Goal: Information Seeking & Learning: Get advice/opinions

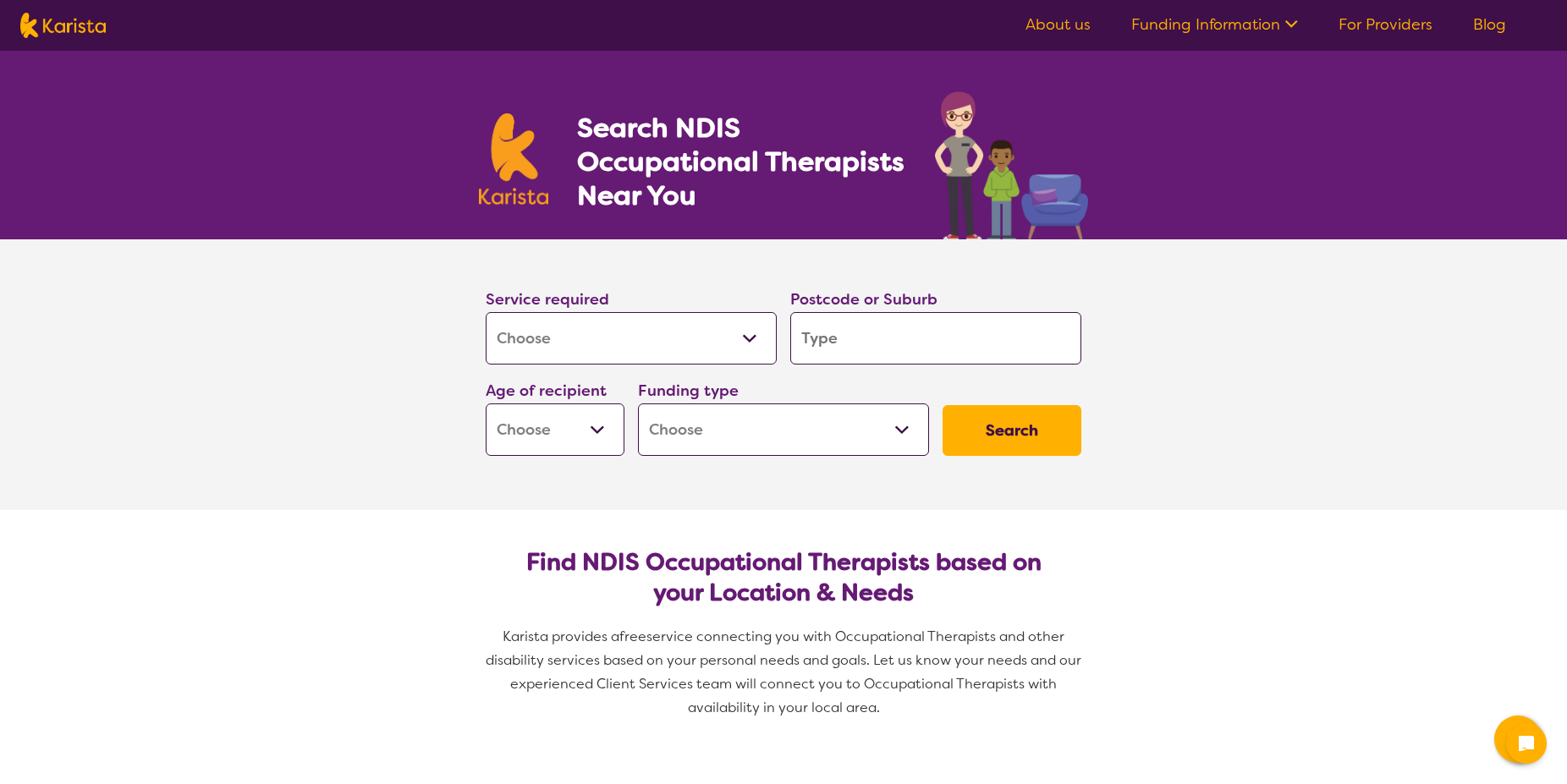
select select "[MEDICAL_DATA]"
click at [849, 350] on input "search" at bounding box center [936, 338] width 291 height 52
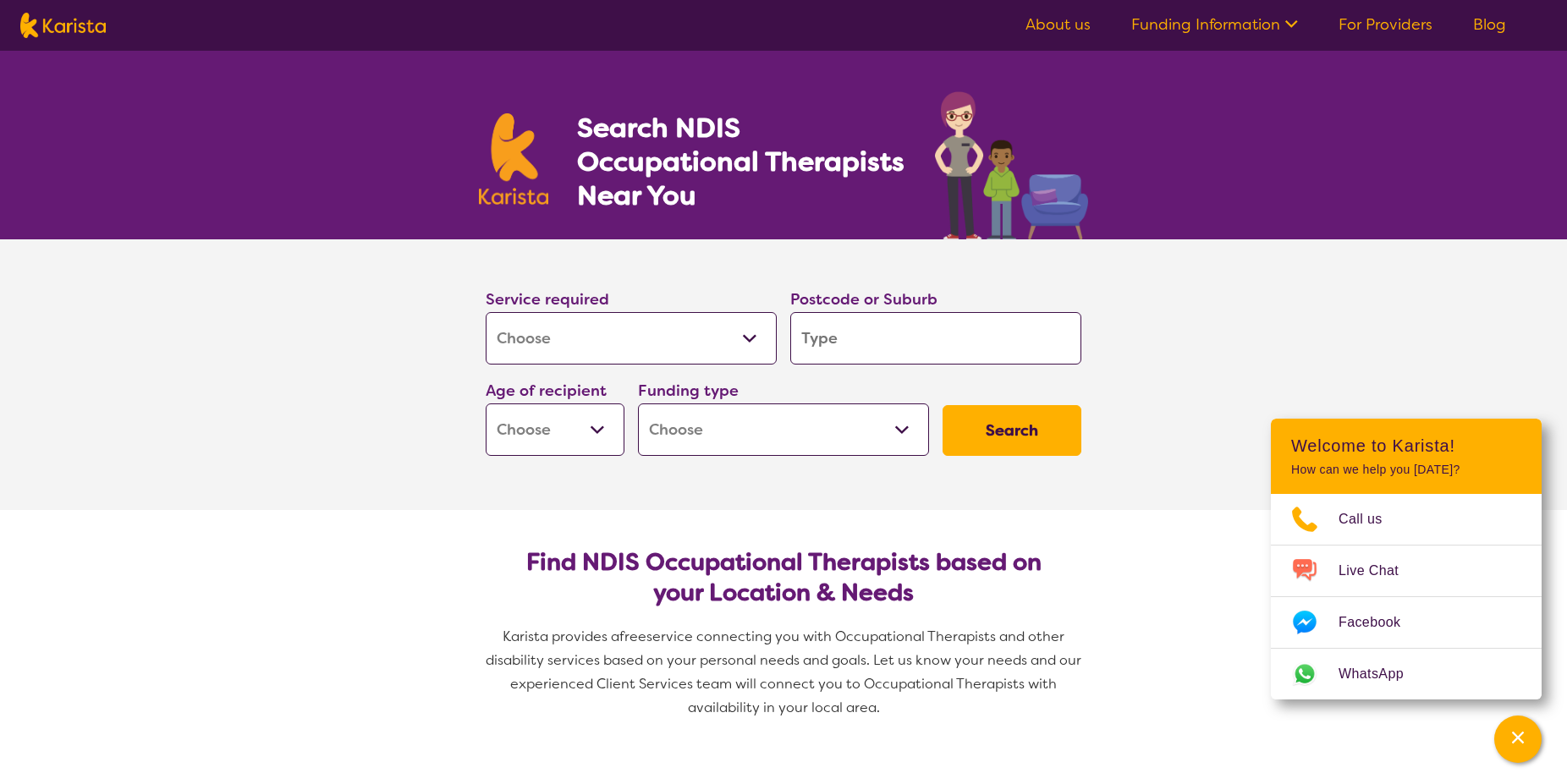
type input "3"
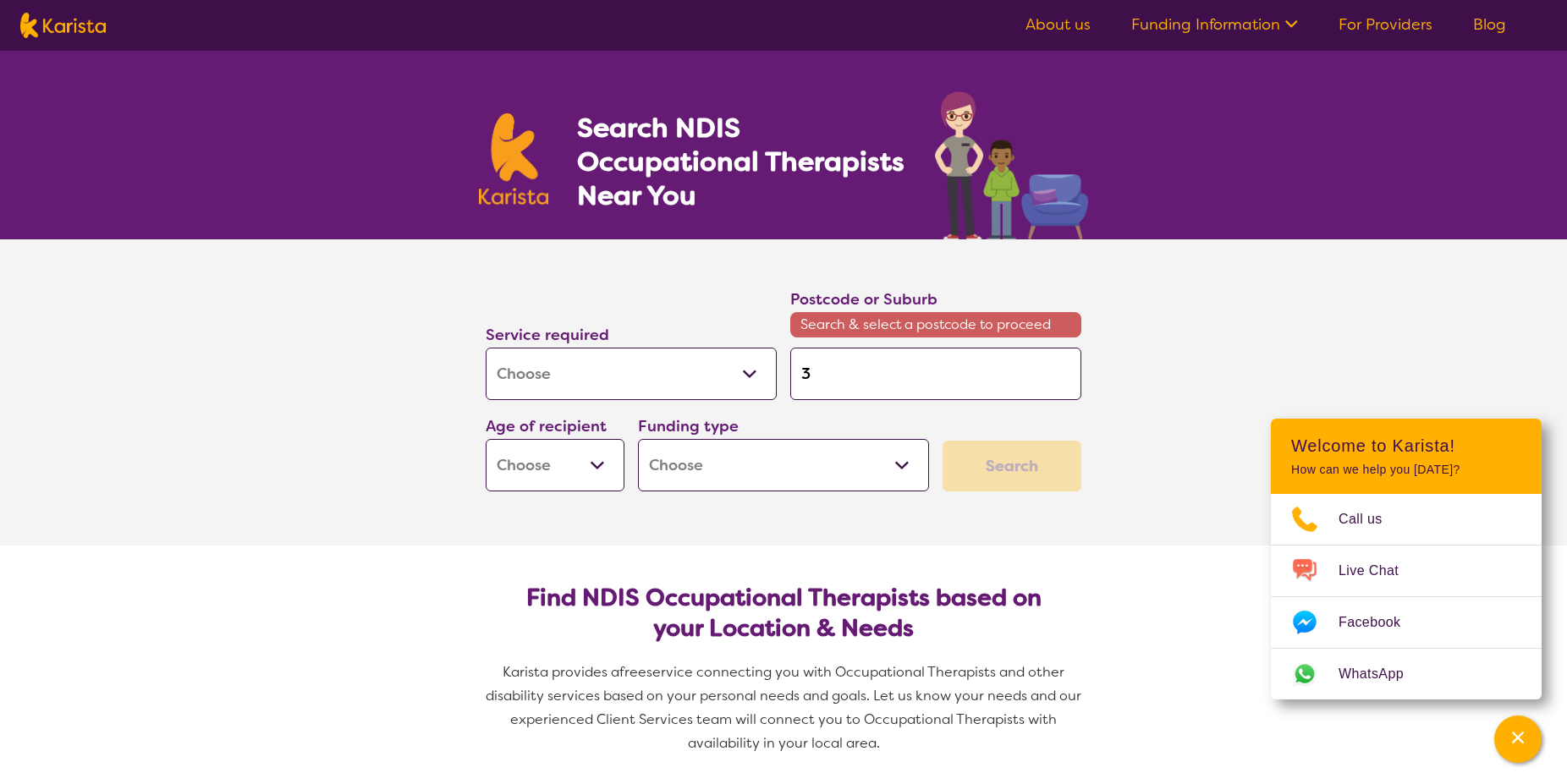
type input "31"
type input "315"
type input "3153"
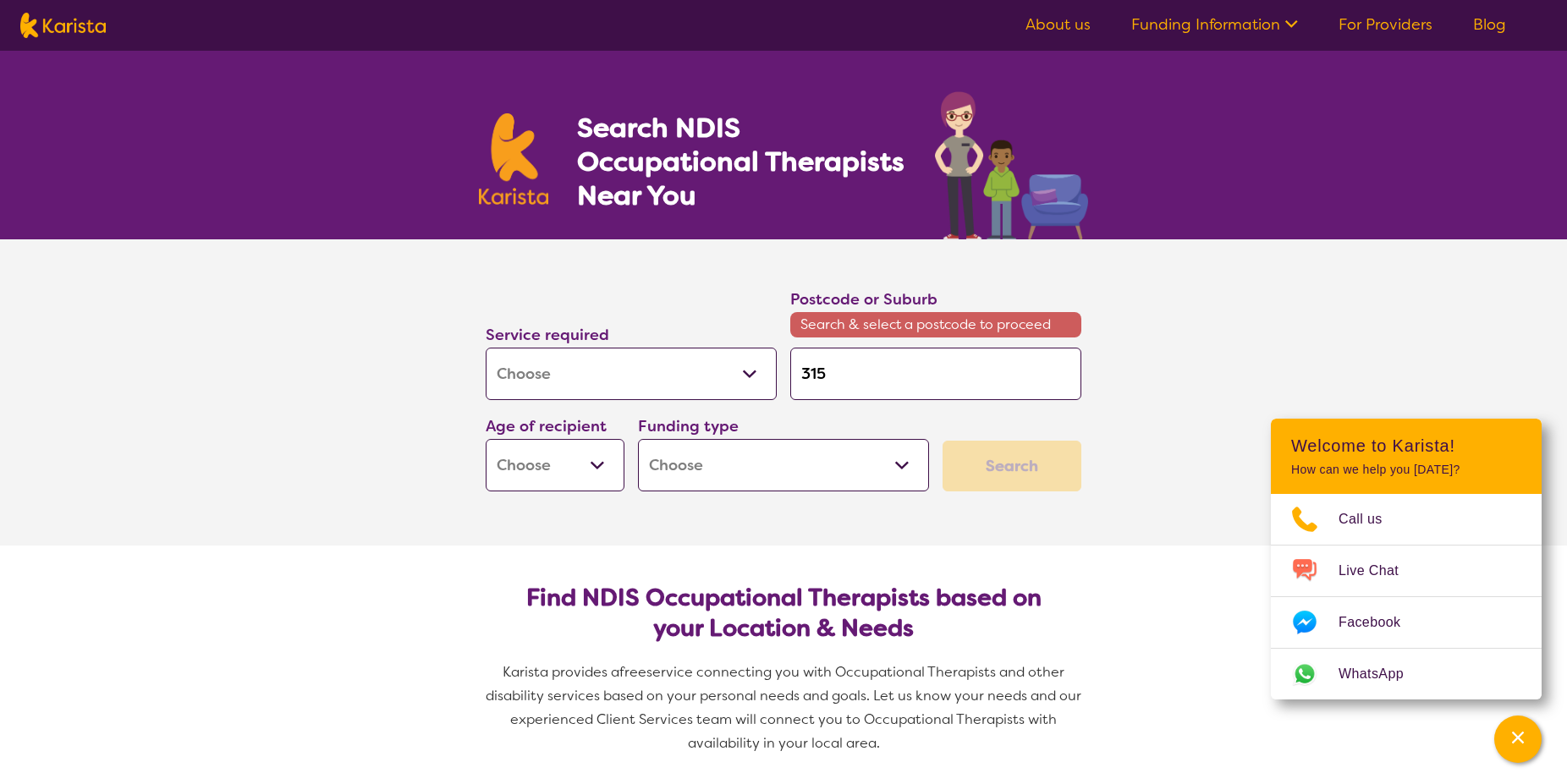
type input "3153"
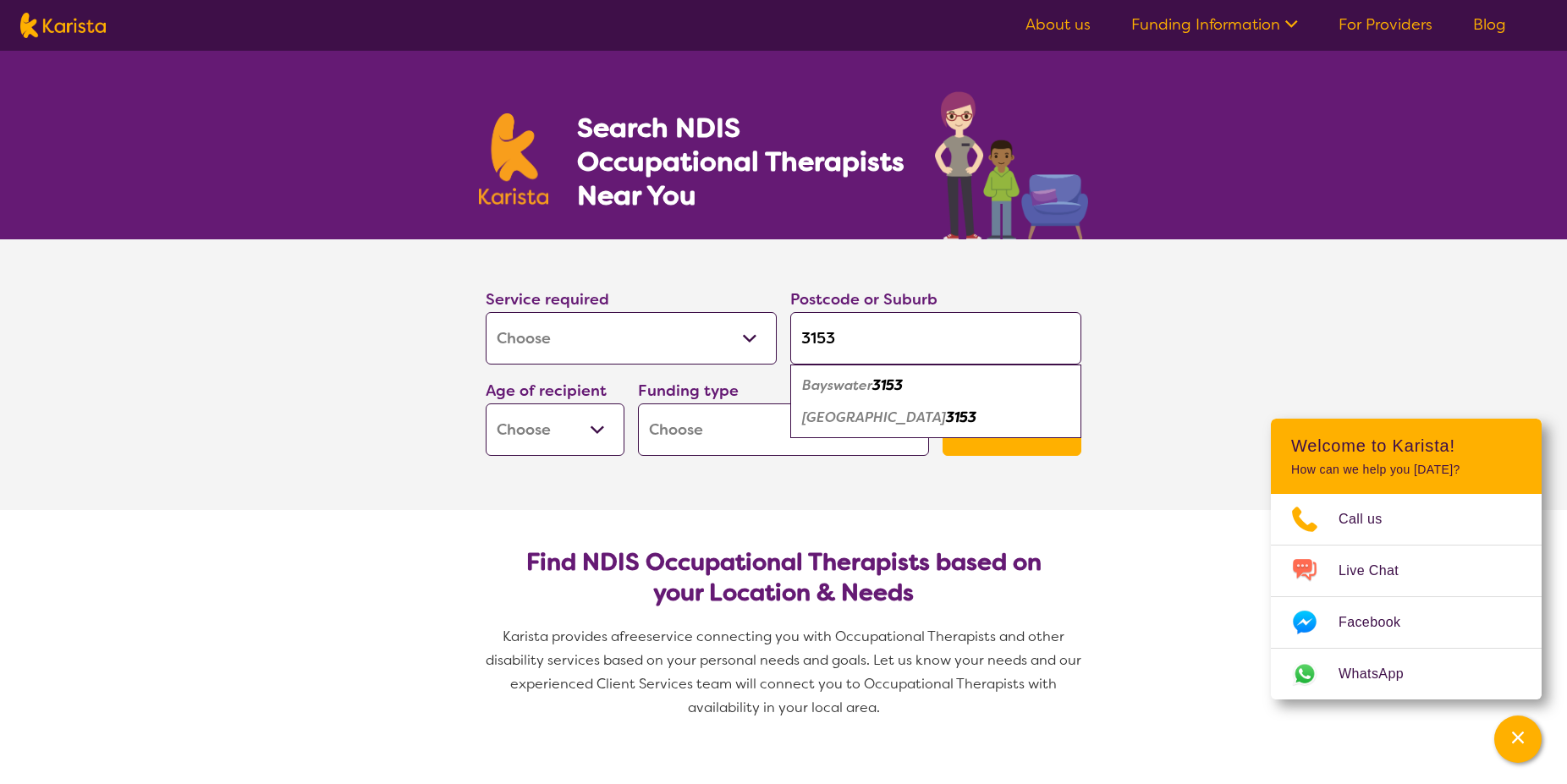
type input "3153"
click at [485, 404] on select "Early Childhood - 0 to 9 Child - 10 to 11 Adolescent - 12 to 17 Adult - 18 to 6…" at bounding box center [554, 430] width 139 height 52
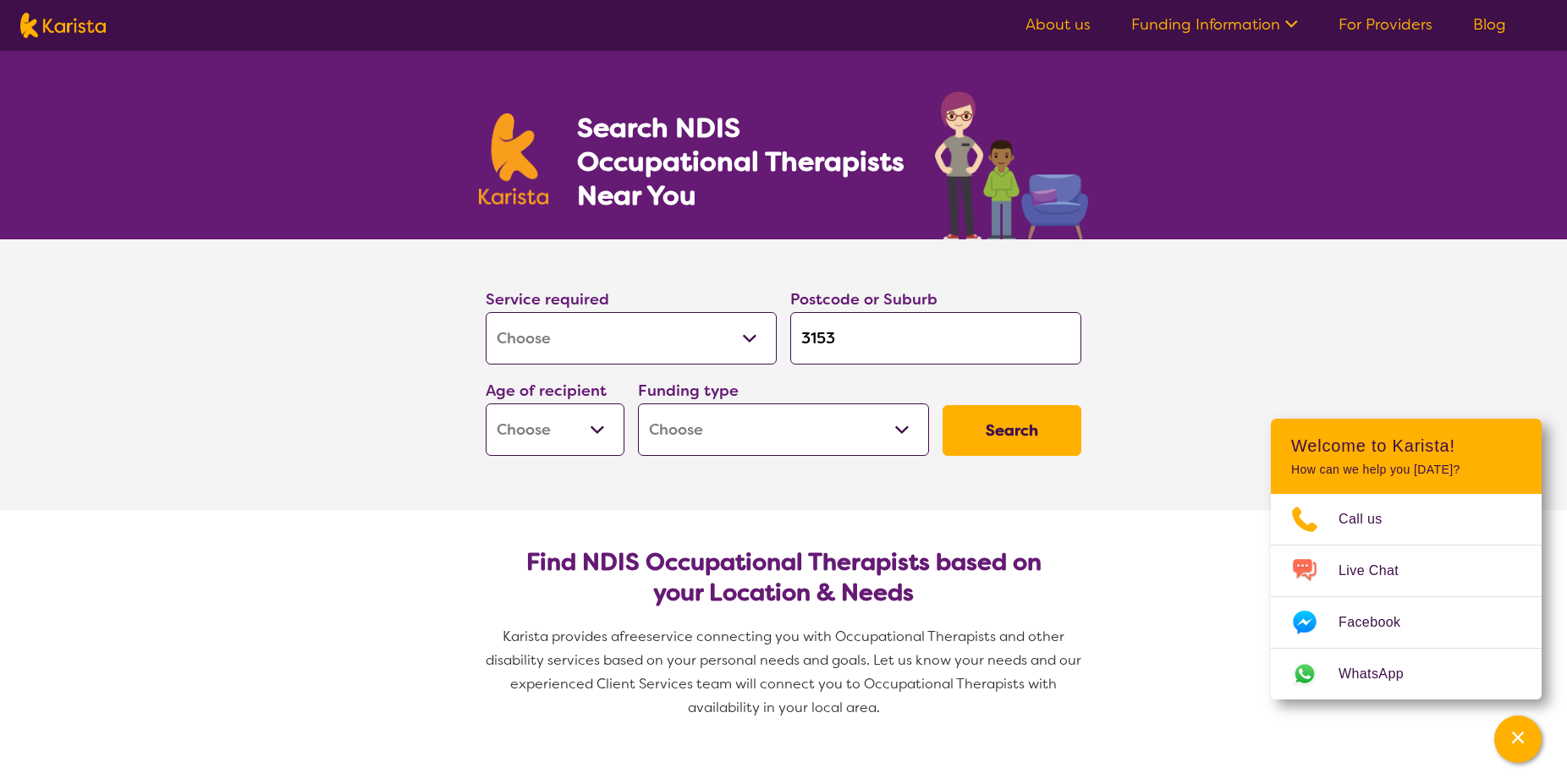
select select "AS"
click option "Adolescent - 12 to 17" at bounding box center [0, 0] width 0 height 0
select select "AS"
click at [485, 404] on select "Early Childhood - 0 to 9 Child - 10 to 11 Adolescent - 12 to 17 Adult - 18 to 6…" at bounding box center [554, 430] width 139 height 52
select select "CH"
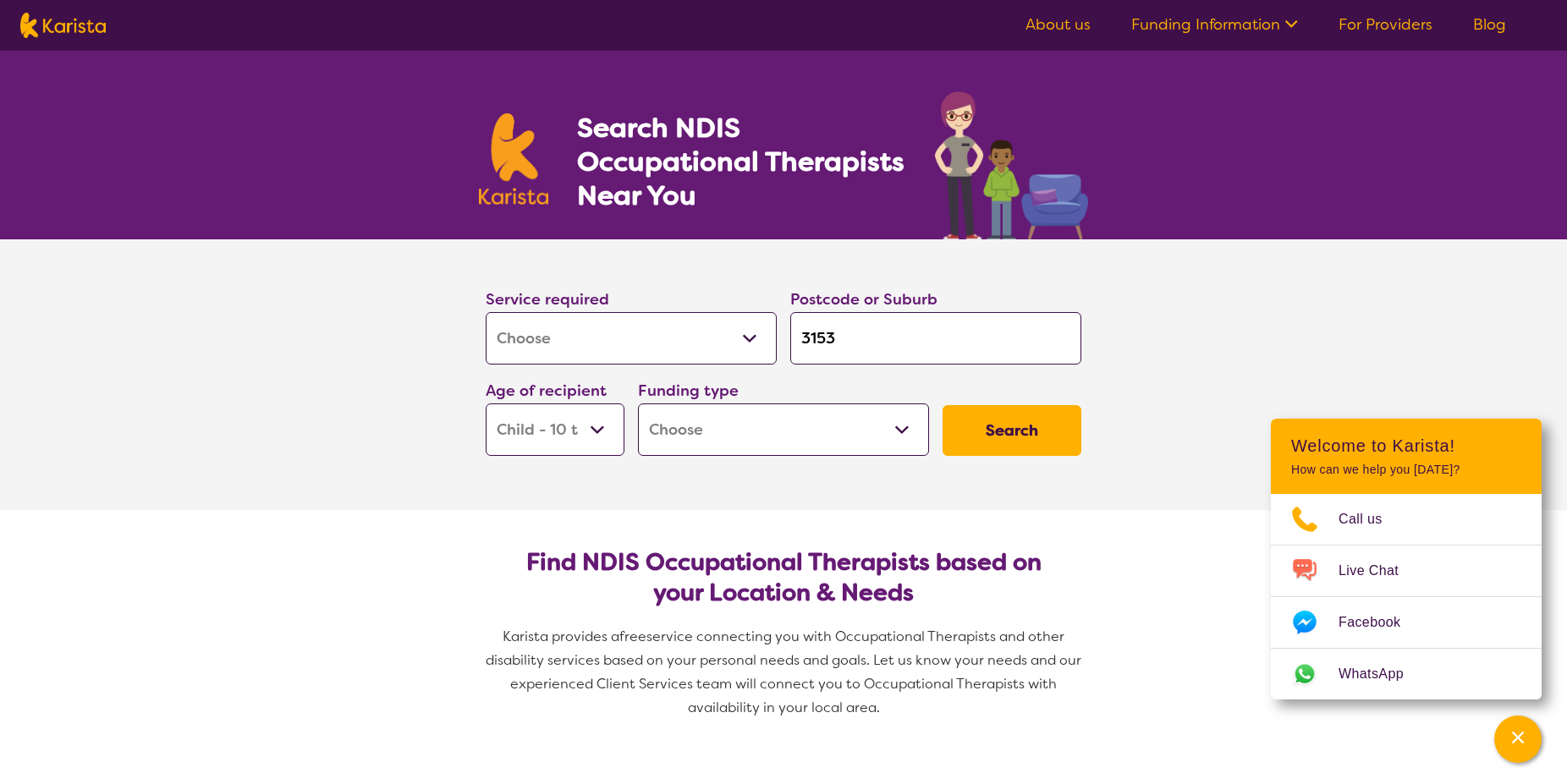
click option "Child - 10 to 11" at bounding box center [0, 0] width 0 height 0
select select "CH"
select select "NDIS"
click option "National Disability Insurance Scheme (NDIS)" at bounding box center [0, 0] width 0 height 0
select select "NDIS"
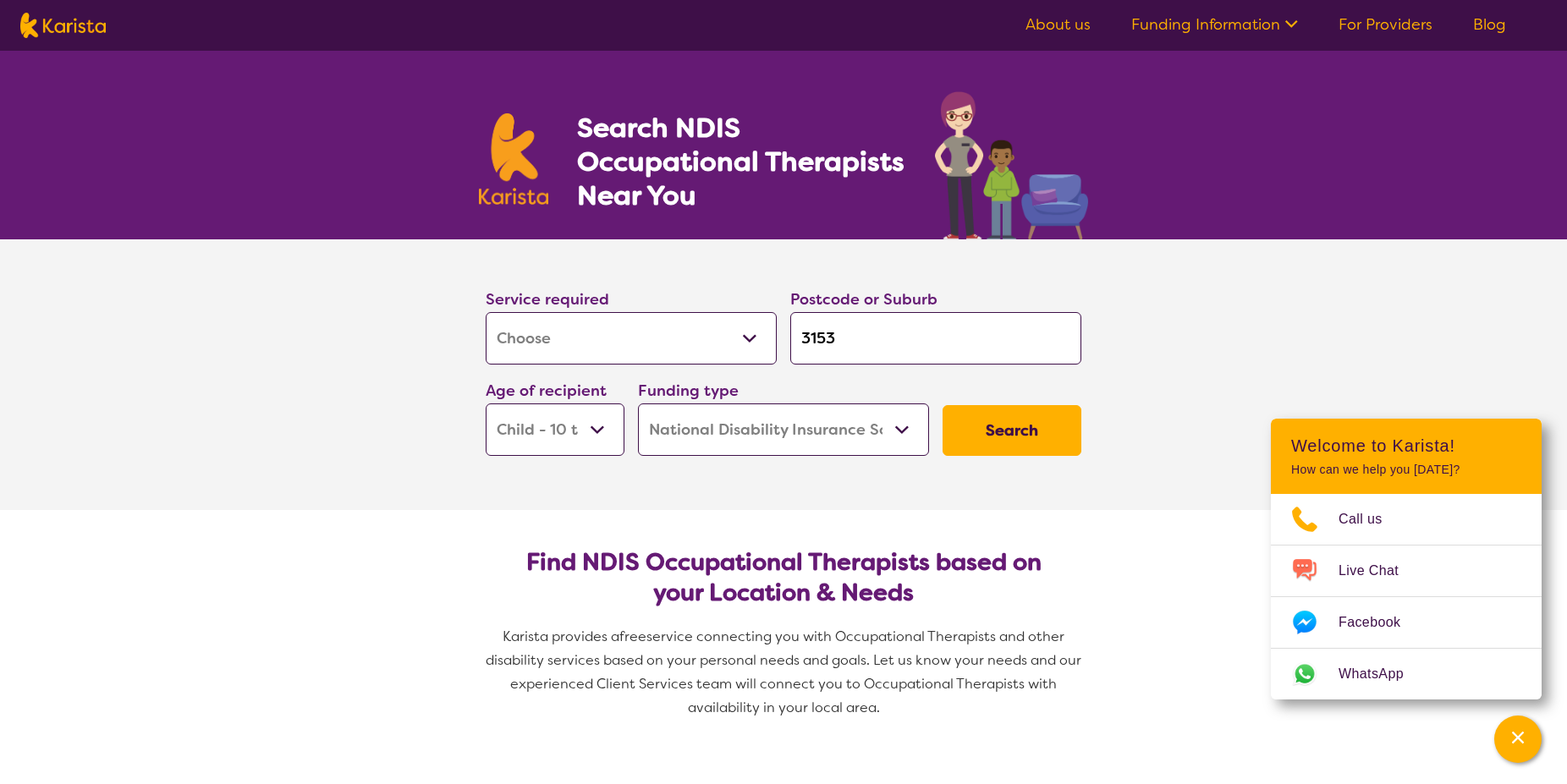
click at [1002, 422] on button "Search" at bounding box center [1012, 431] width 139 height 51
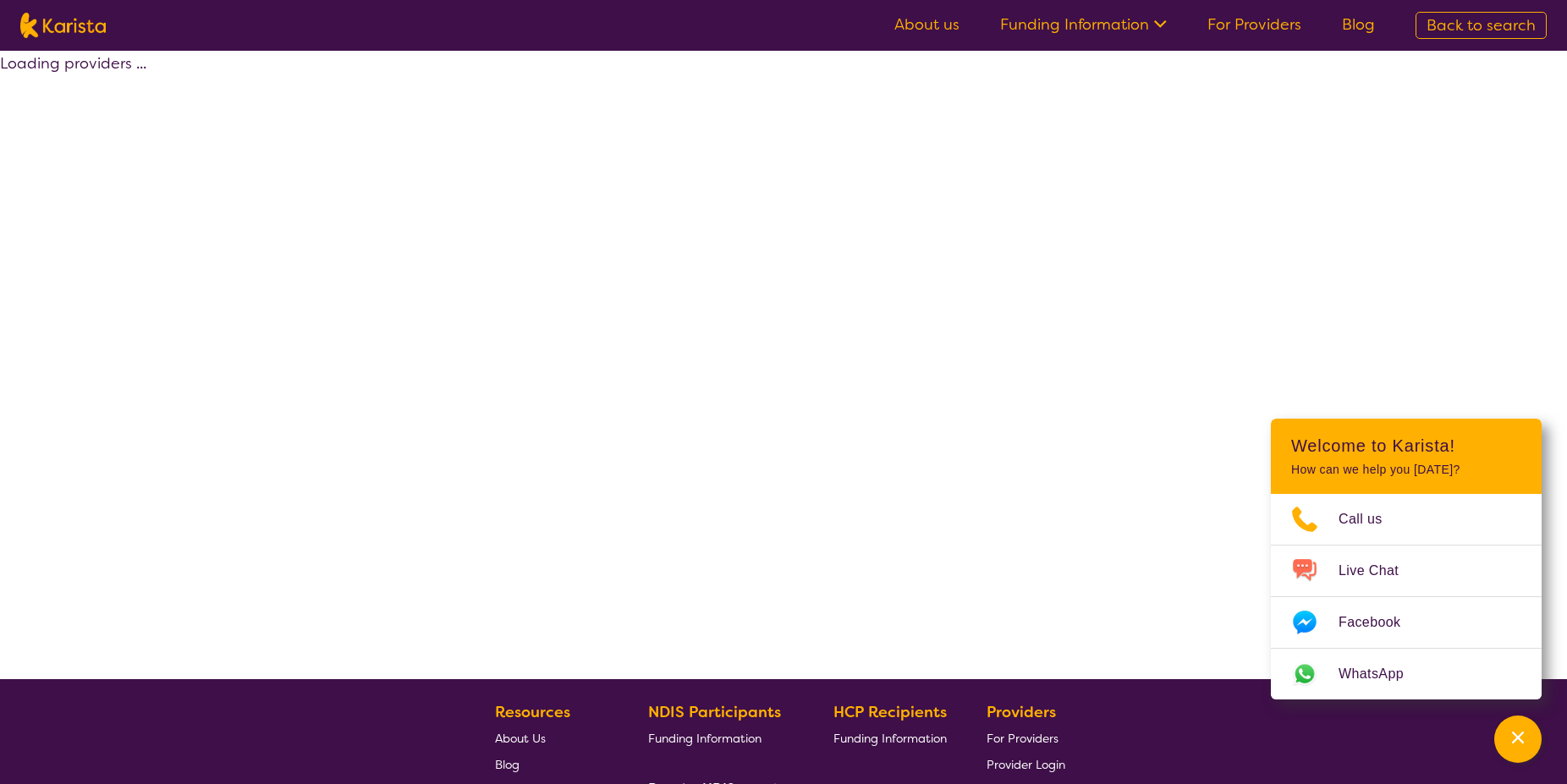
select select "by_score"
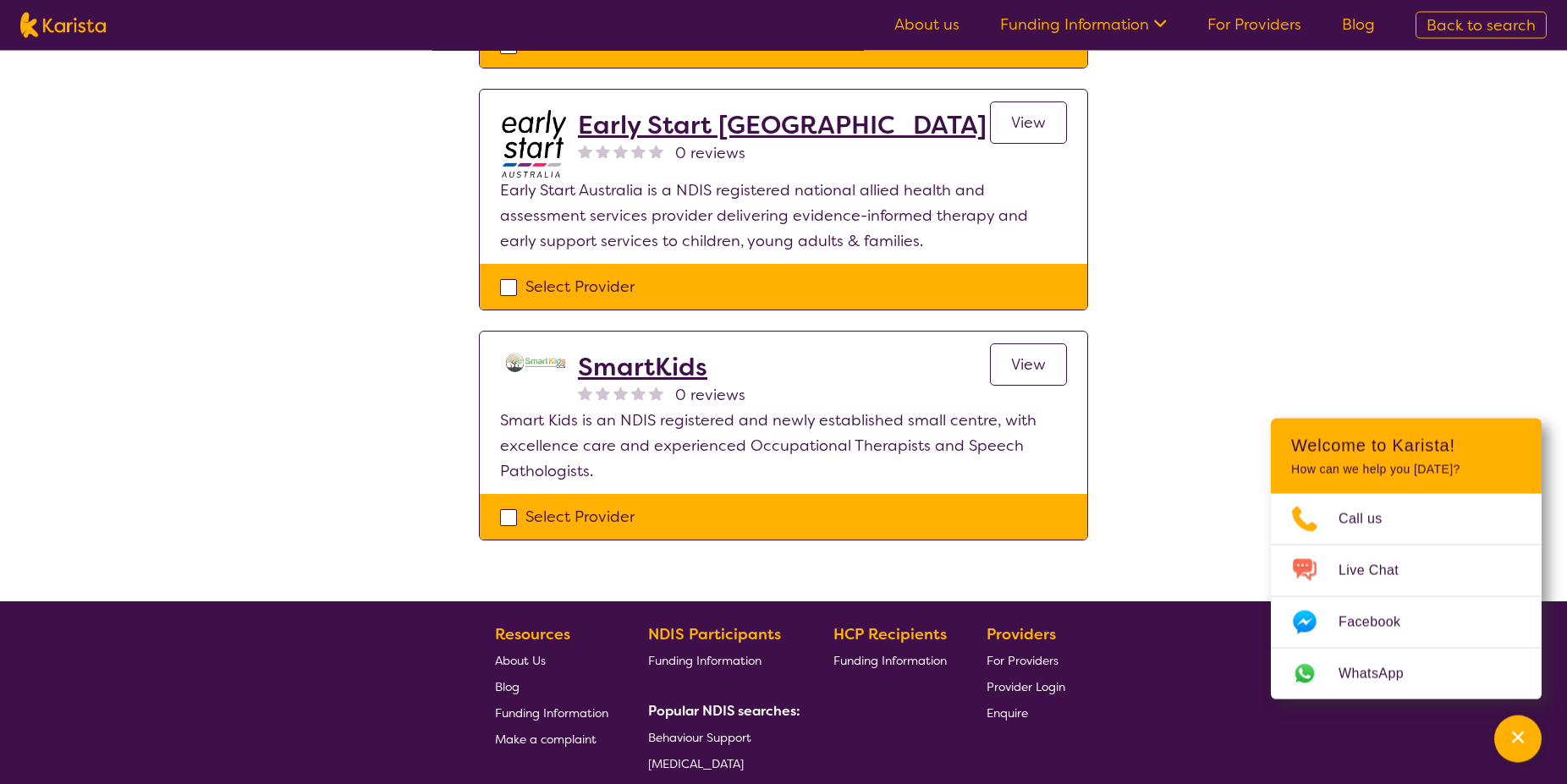
scroll to position [2052, 0]
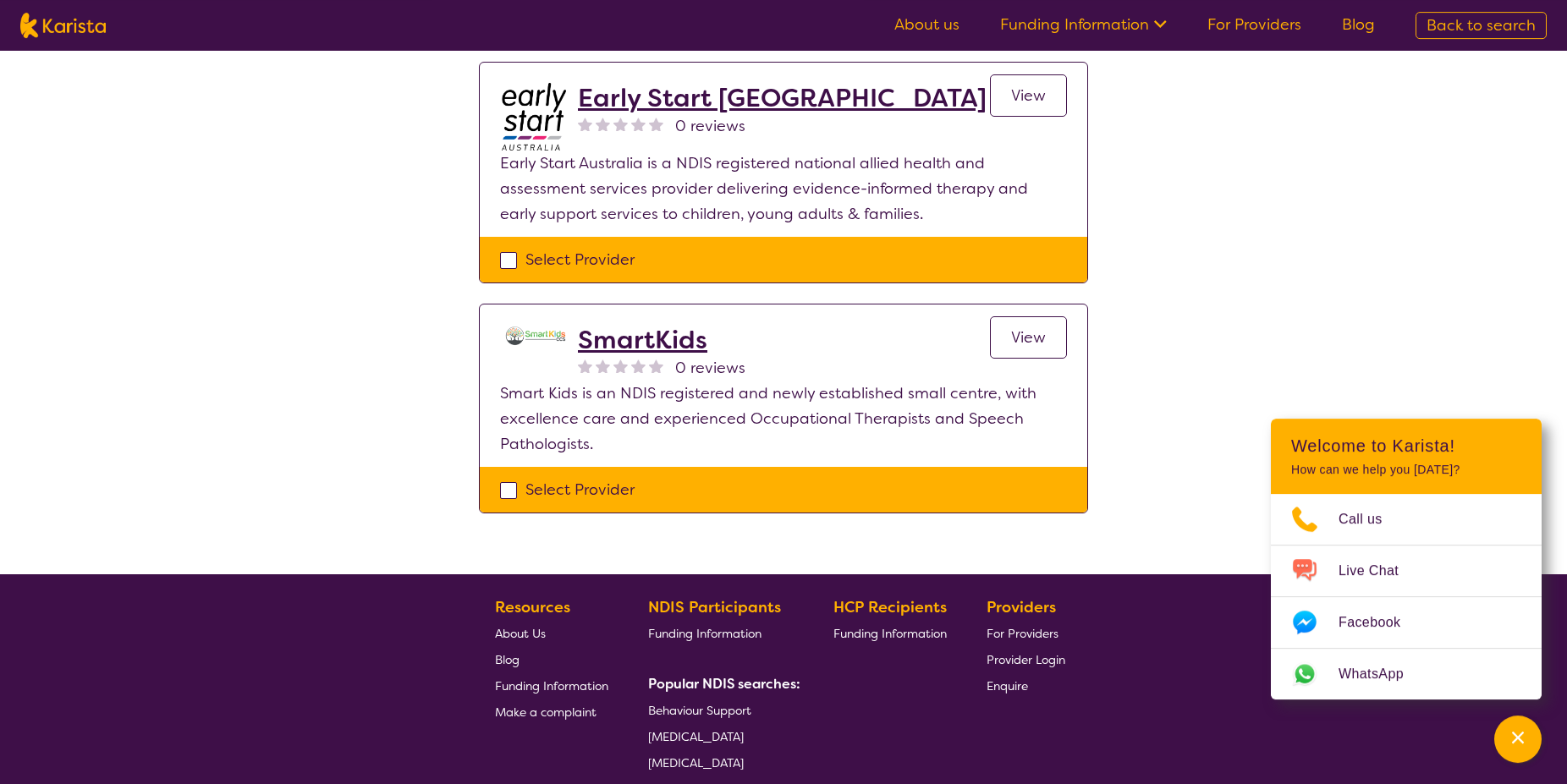
click at [634, 332] on h2 "SmartKids" at bounding box center [662, 340] width 168 height 31
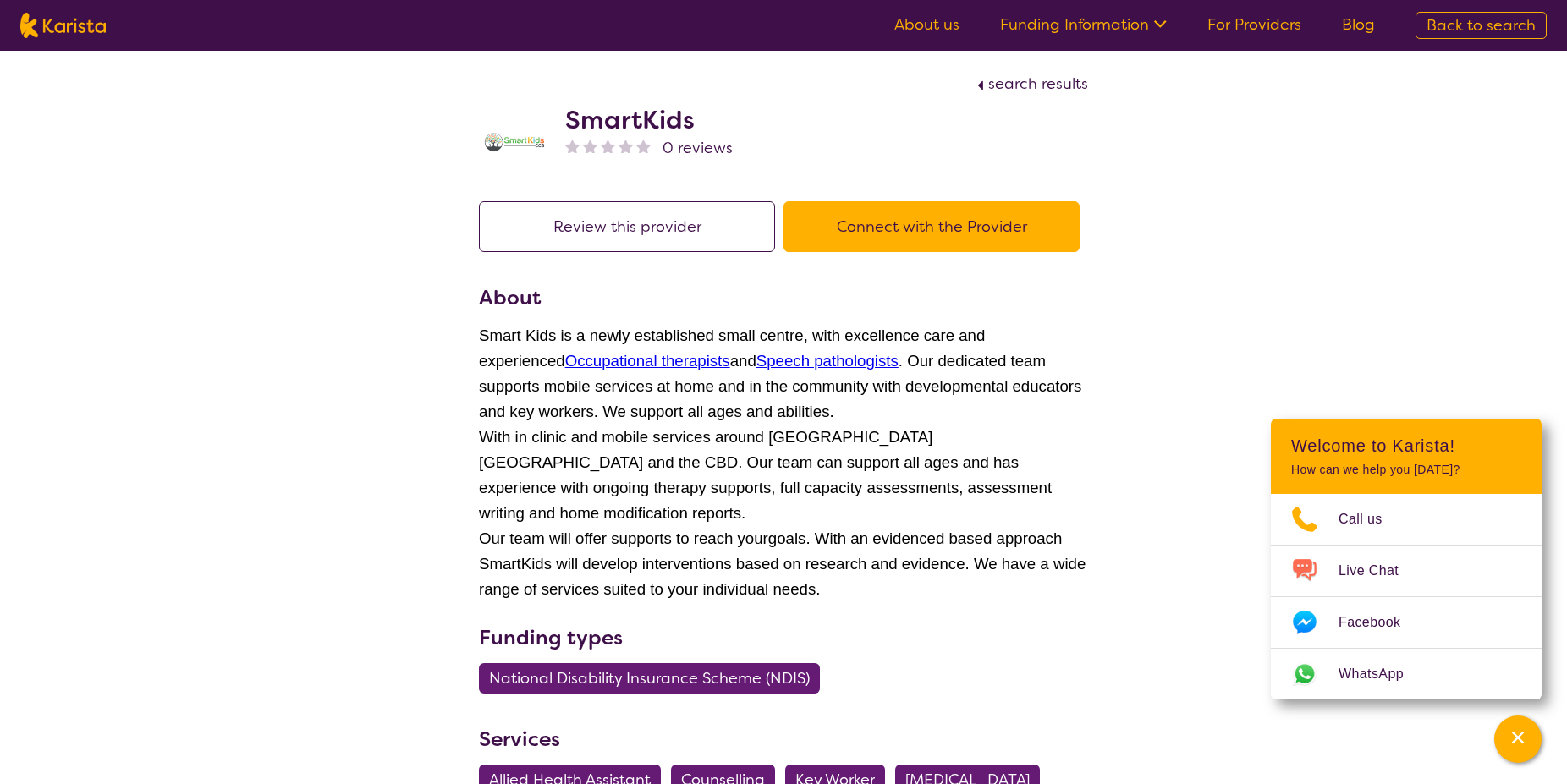
click at [920, 217] on button "Connect with the Provider" at bounding box center [931, 226] width 296 height 51
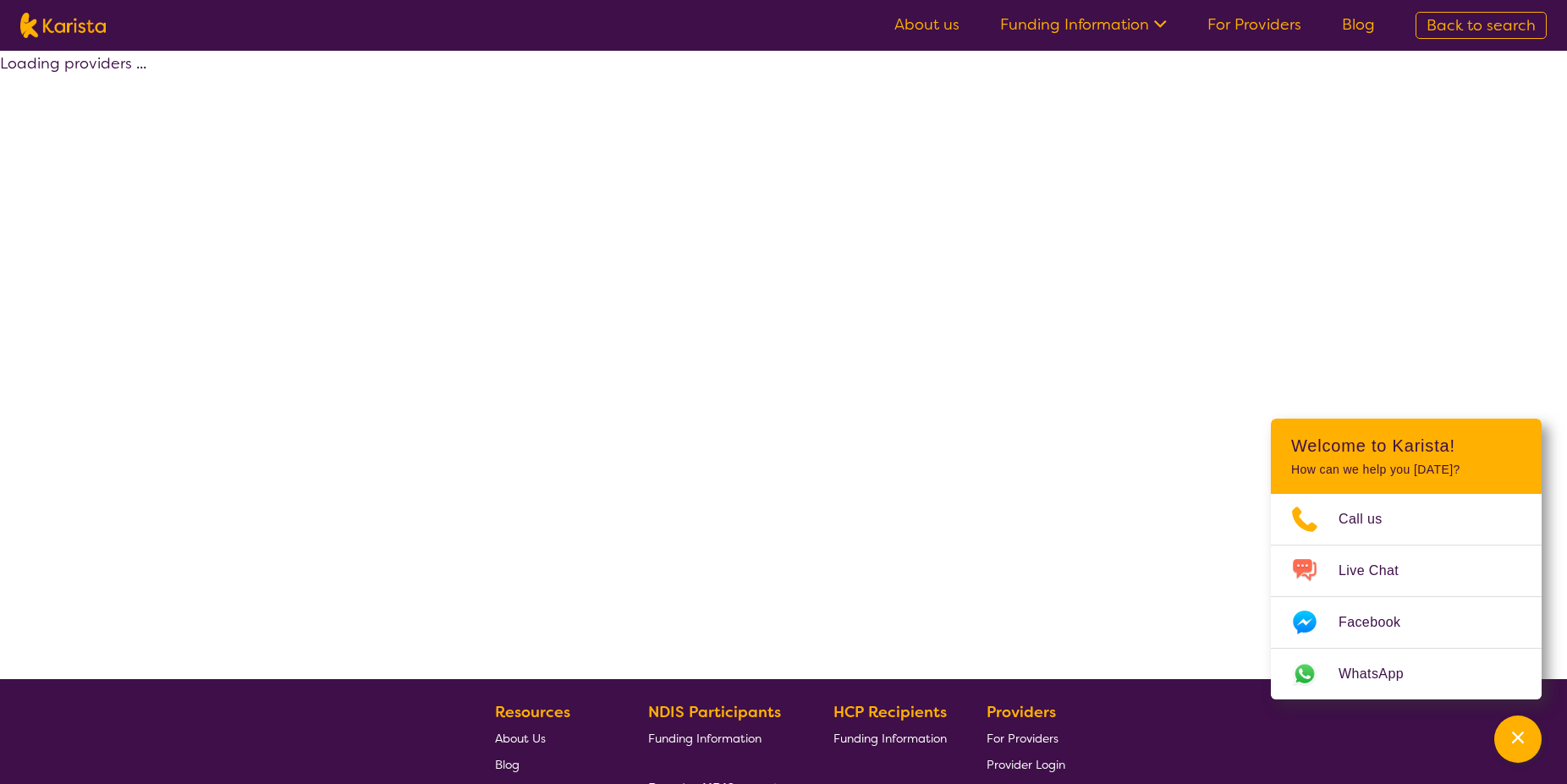
scroll to position [277, 0]
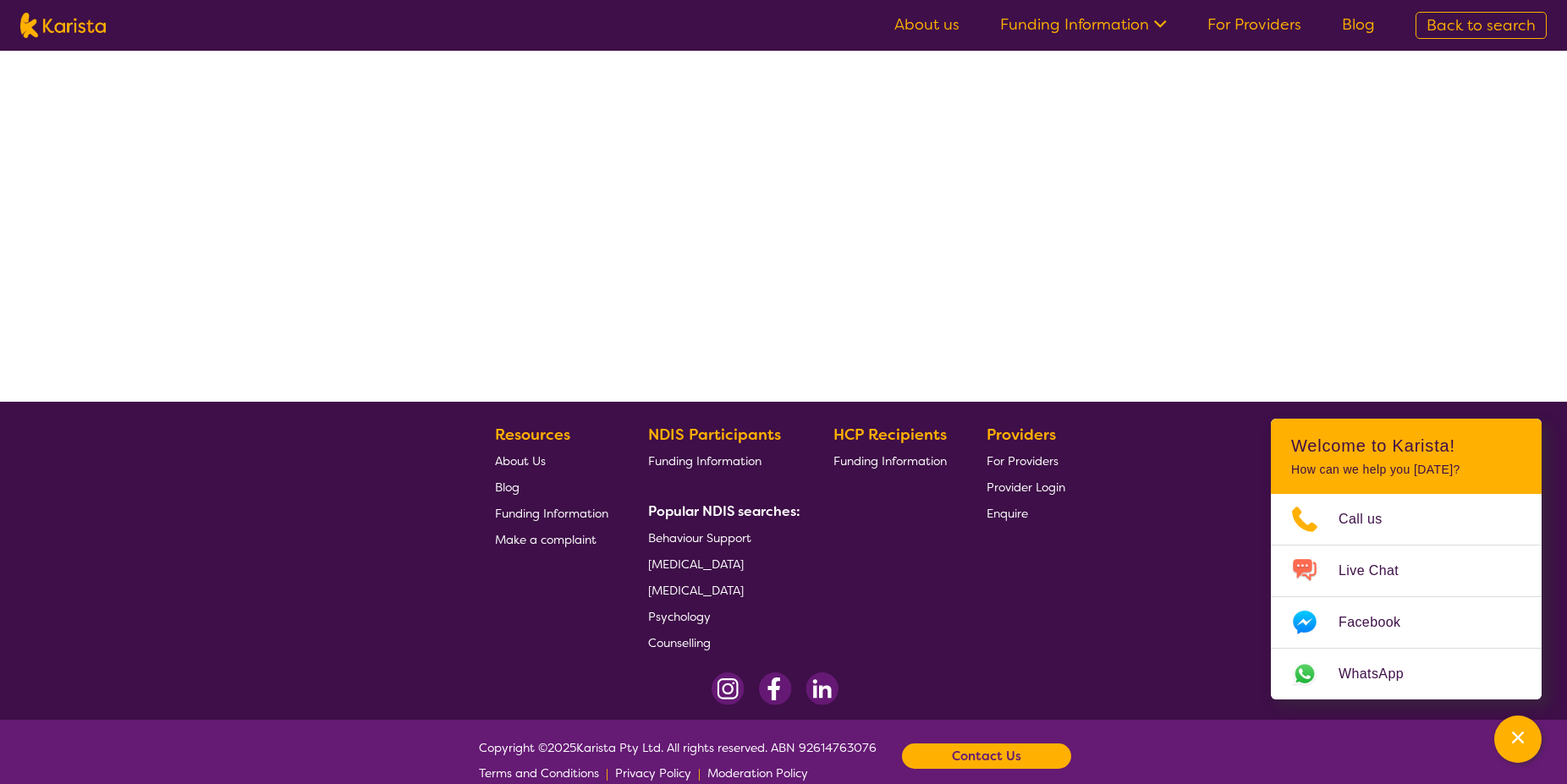
select select "by_score"
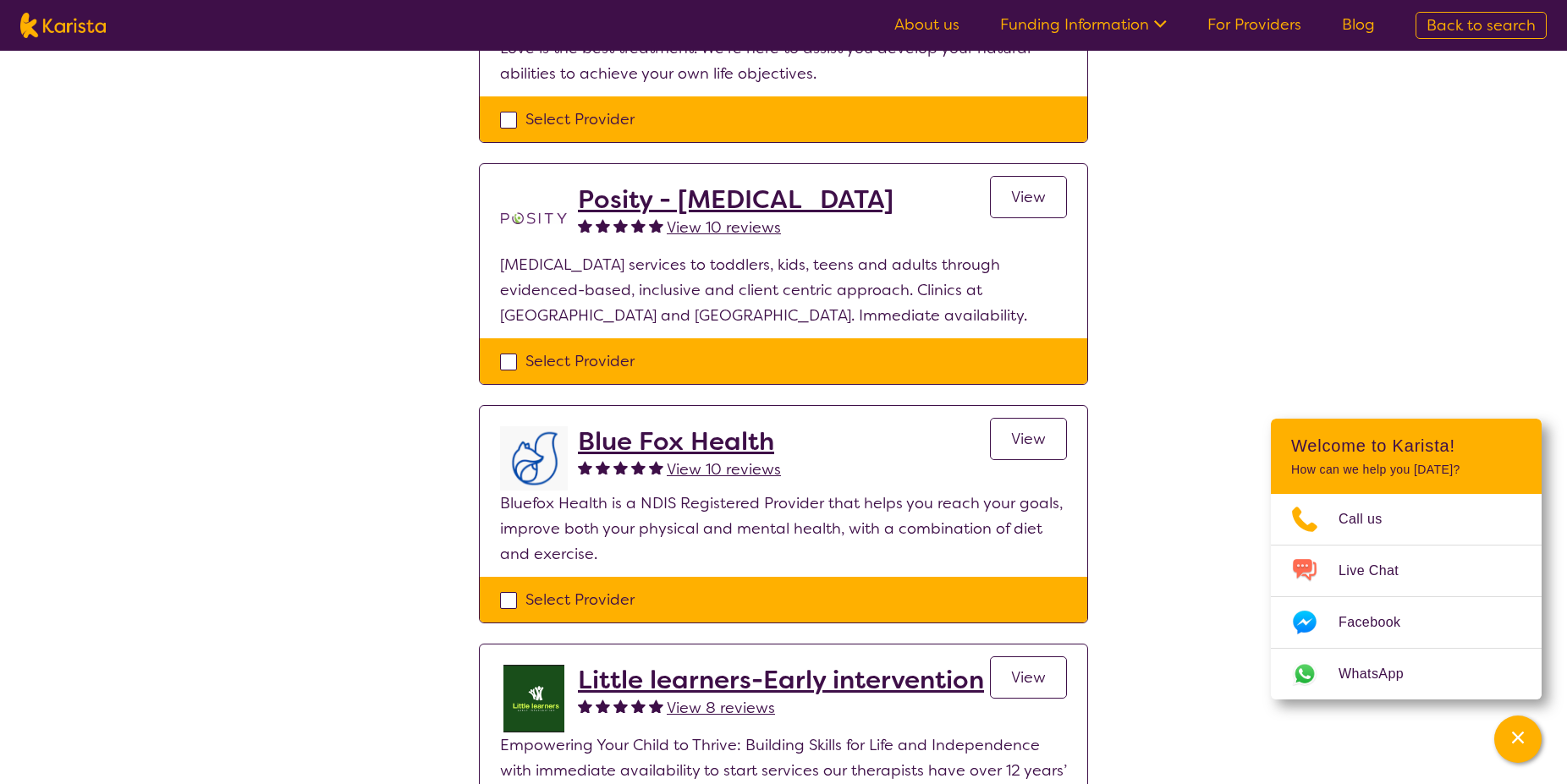
click at [692, 468] on span "View 10 reviews" at bounding box center [724, 468] width 115 height 20
